Goal: Information Seeking & Learning: Learn about a topic

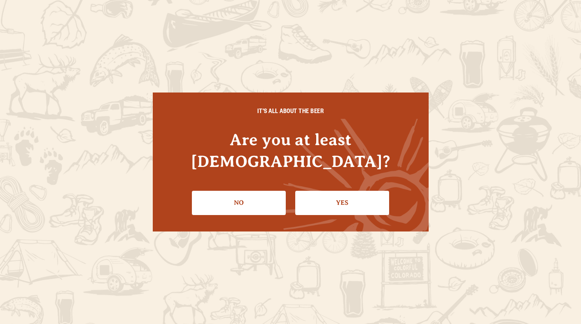
click at [311, 191] on link "Yes" at bounding box center [342, 203] width 94 height 24
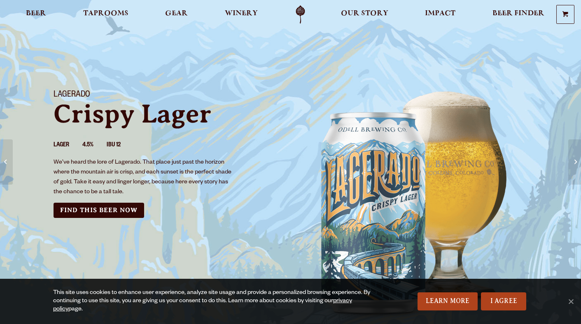
click at [311, 191] on img "backdrop of Colorado scenery" at bounding box center [414, 203] width 247 height 247
click at [484, 298] on link "I Agree" at bounding box center [503, 302] width 45 height 18
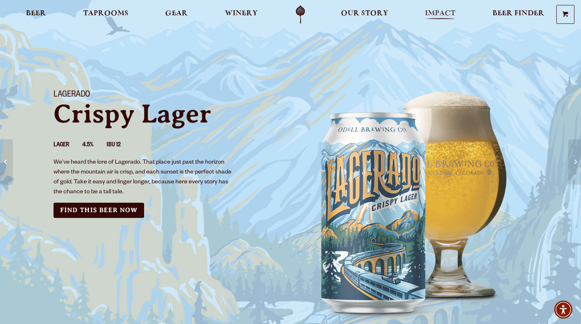
click at [443, 11] on span "Impact" at bounding box center [440, 13] width 30 height 7
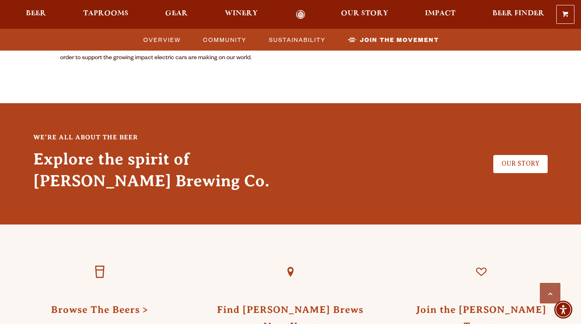
scroll to position [2334, 0]
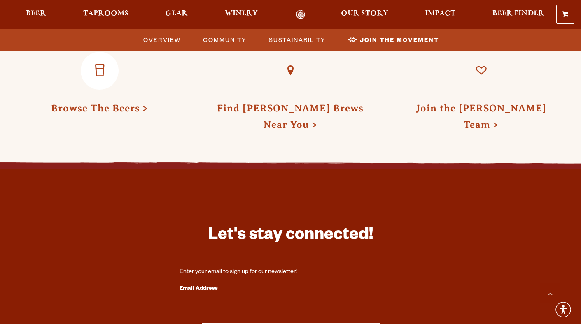
click at [116, 103] on link "Browse The Beers" at bounding box center [99, 108] width 97 height 11
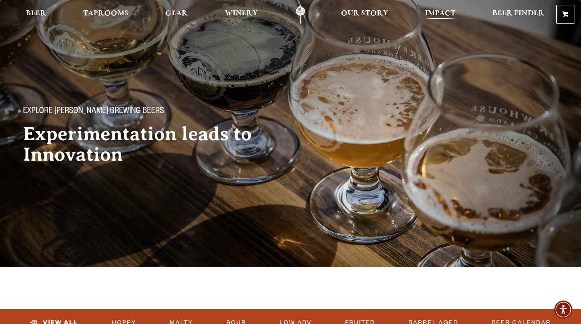
click at [445, 13] on span "Impact" at bounding box center [440, 13] width 30 height 7
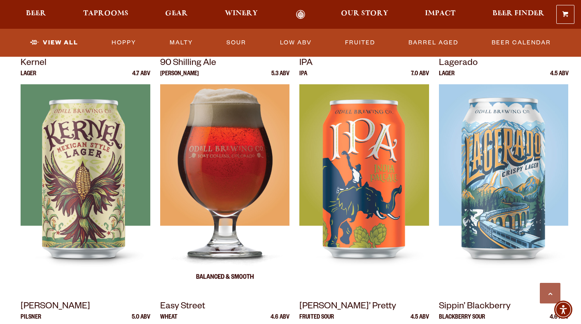
scroll to position [349, 0]
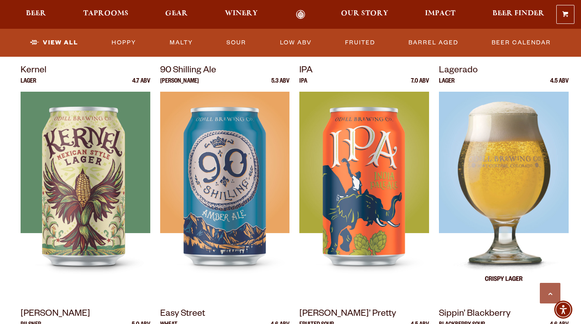
click at [492, 206] on img at bounding box center [503, 195] width 129 height 206
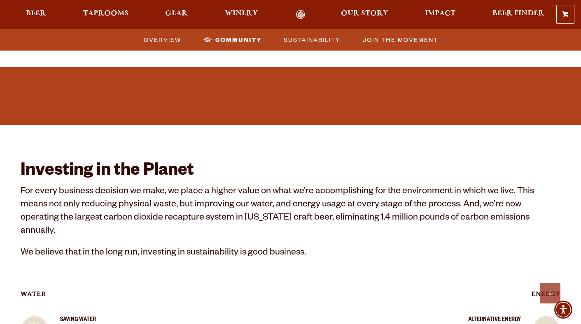
scroll to position [1189, 0]
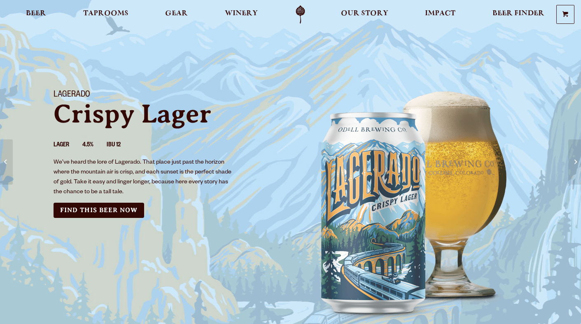
click at [453, 228] on img "backdrop of Colorado scenery" at bounding box center [414, 203] width 247 height 247
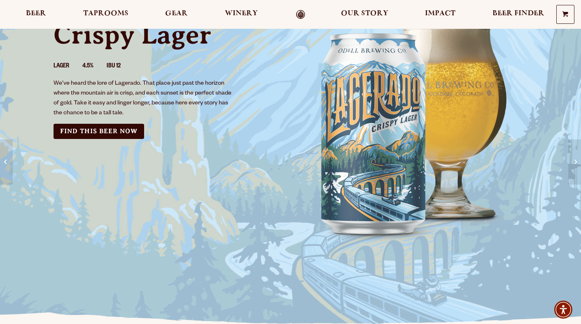
scroll to position [87, 0]
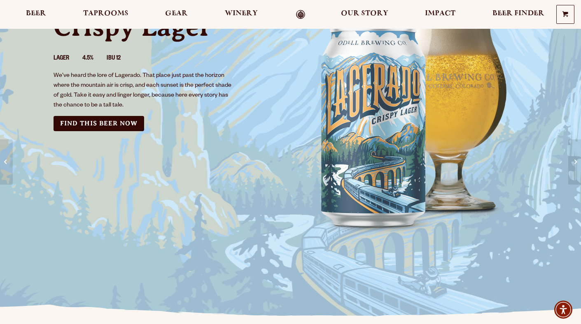
click at [198, 151] on div "Lagerado Crispy Lager Lager 4.5% IBU 12 We’ve heard the lore of Lagerado. That …" at bounding box center [291, 118] width 494 height 251
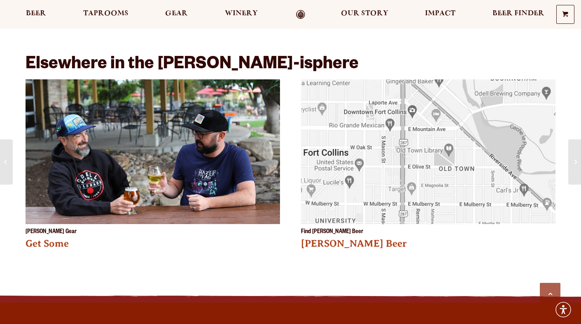
scroll to position [1066, 0]
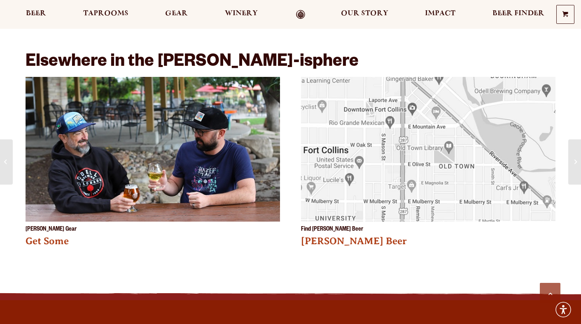
click at [423, 103] on img at bounding box center [428, 161] width 254 height 169
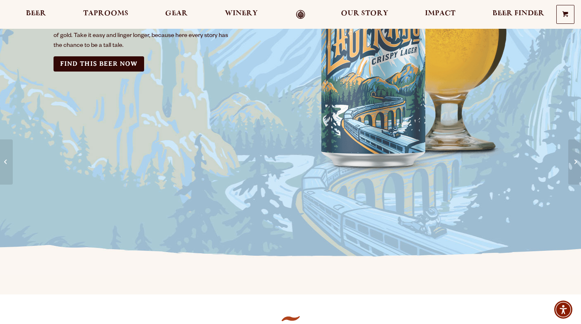
scroll to position [0, 0]
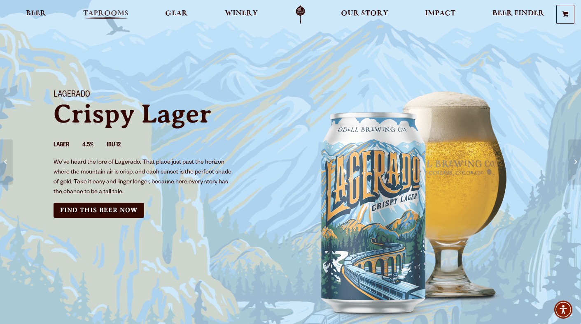
click at [122, 16] on span "Taprooms" at bounding box center [105, 13] width 45 height 7
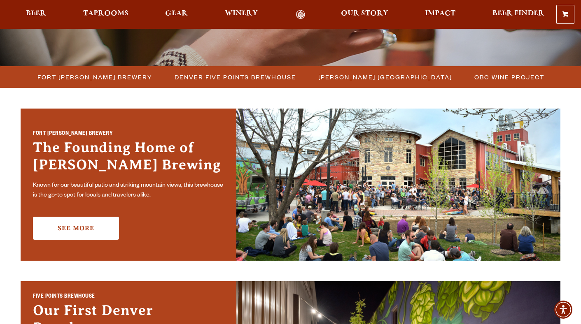
scroll to position [202, 0]
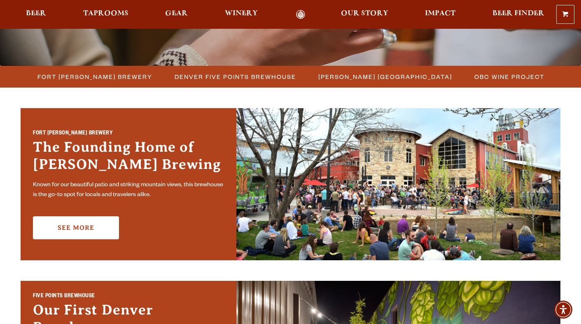
click at [250, 146] on img at bounding box center [398, 184] width 324 height 152
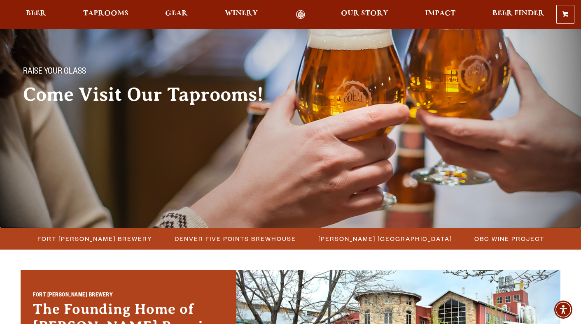
scroll to position [0, 0]
